Goal: Task Accomplishment & Management: Manage account settings

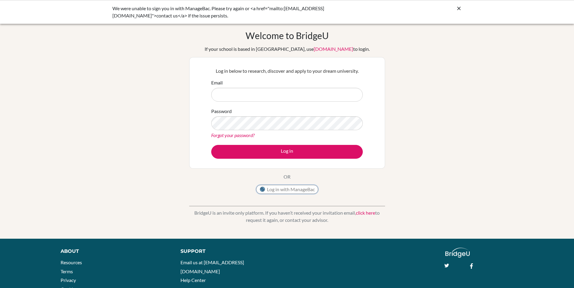
click at [276, 190] on button "Log in with ManageBac" at bounding box center [287, 189] width 62 height 9
click at [275, 190] on button "Log in with ManageBac" at bounding box center [287, 189] width 62 height 9
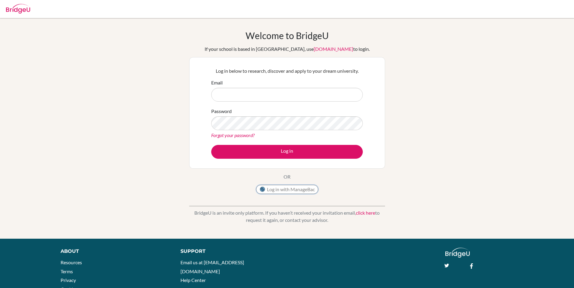
click at [286, 190] on button "Log in with ManageBac" at bounding box center [287, 189] width 62 height 9
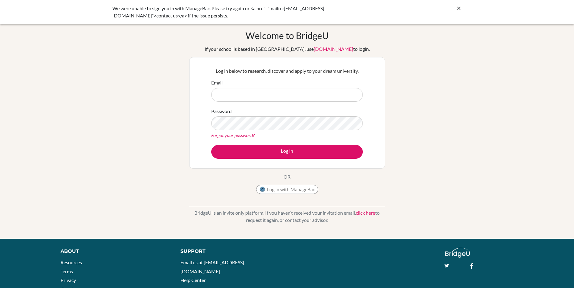
click at [303, 98] on input "Email" at bounding box center [286, 95] width 151 height 14
type input "[EMAIL_ADDRESS][DOMAIN_NAME]"
click at [211, 145] on button "Log in" at bounding box center [286, 152] width 151 height 14
